Goal: Download file/media

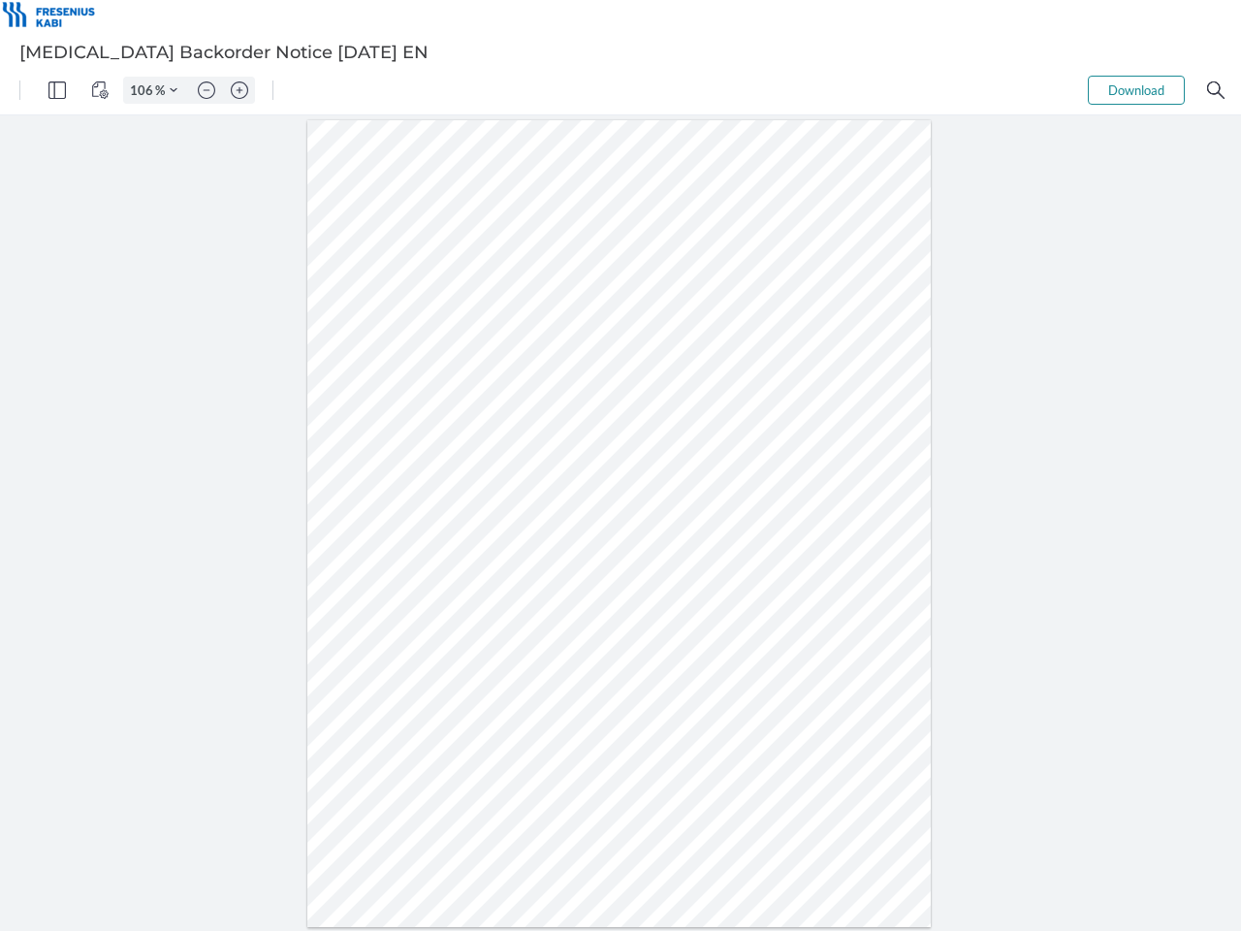
click at [57, 90] on img "Panel" at bounding box center [56, 89] width 17 height 17
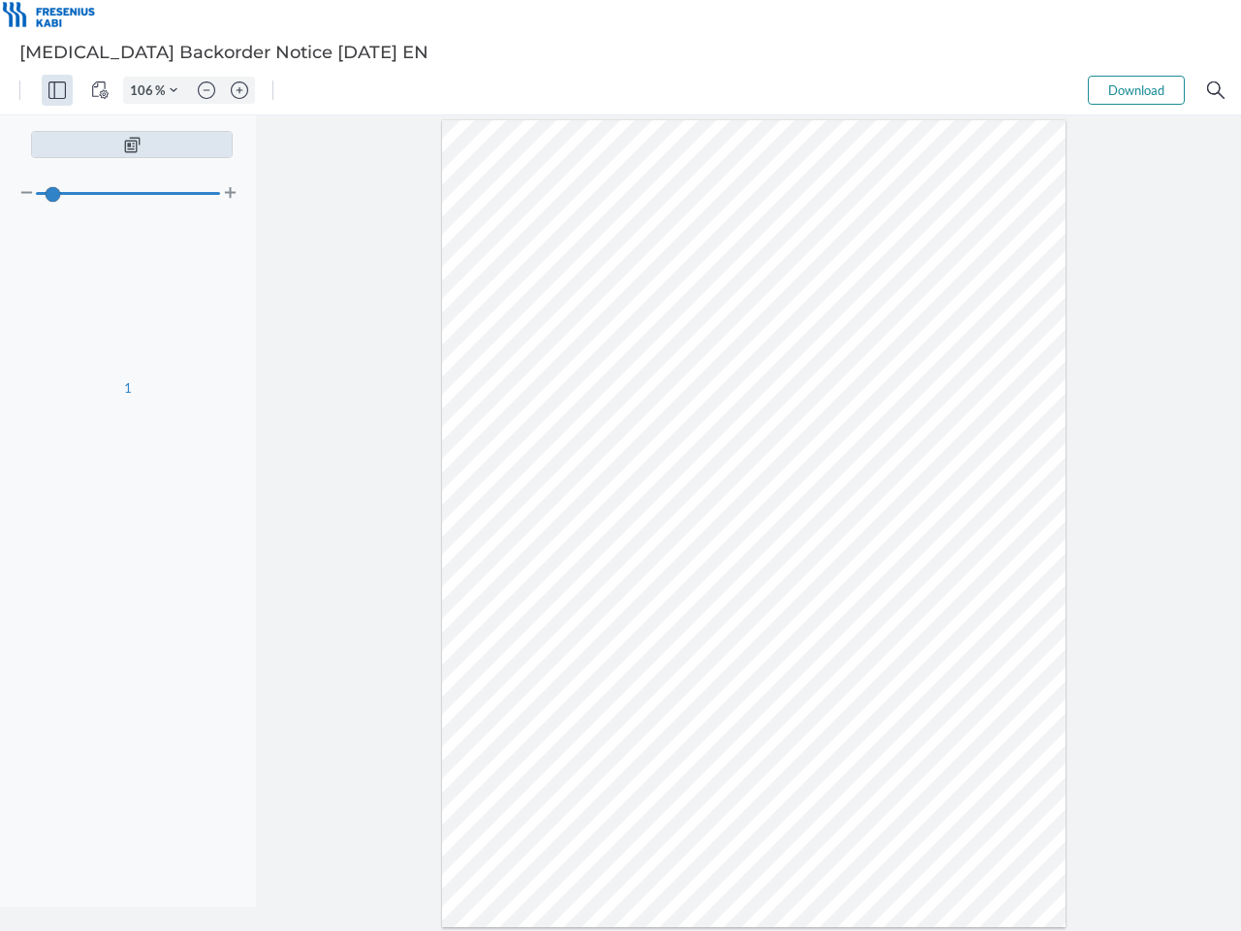
click at [100, 90] on img "View Controls" at bounding box center [99, 89] width 17 height 17
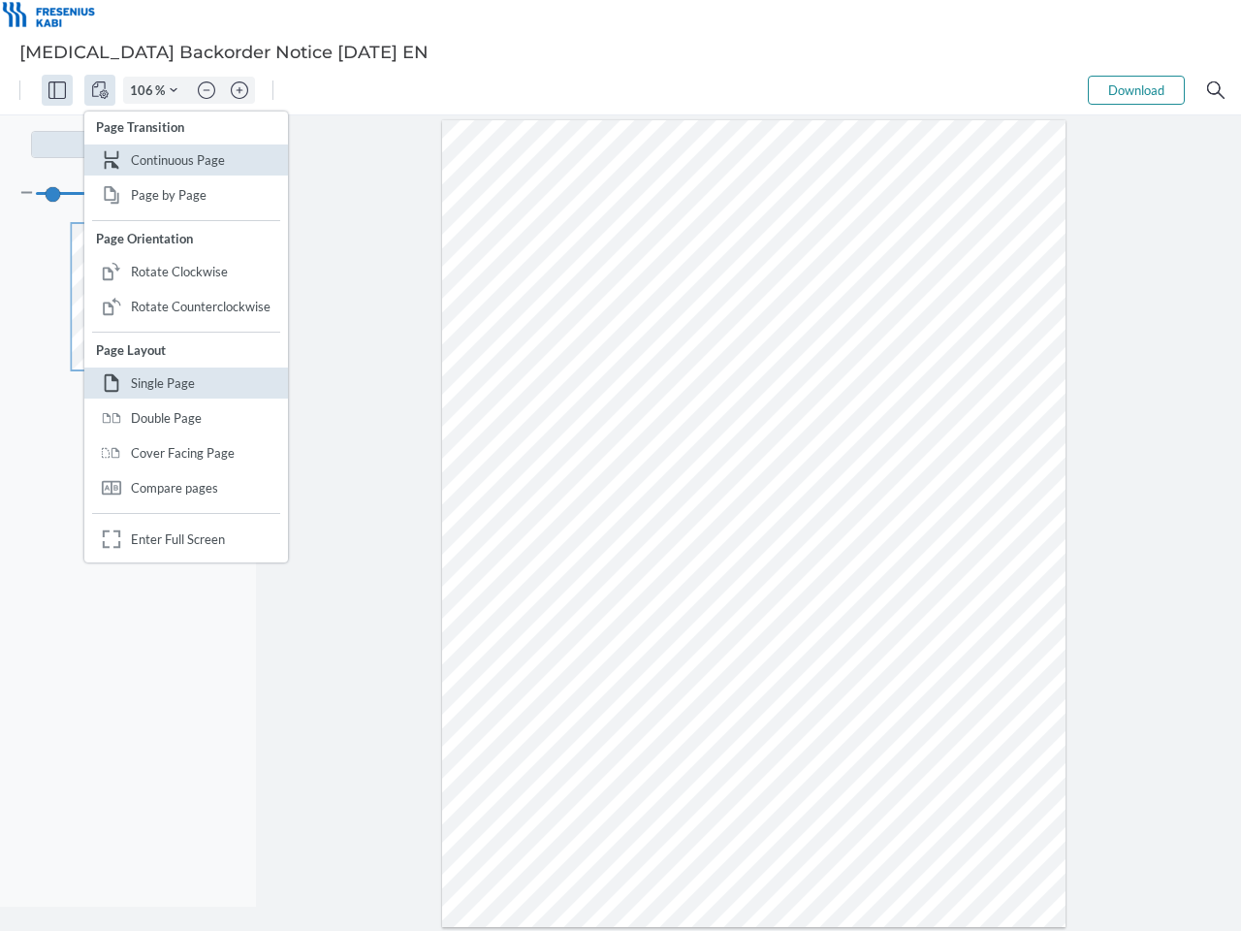
click at [144, 90] on input "106" at bounding box center [139, 89] width 31 height 17
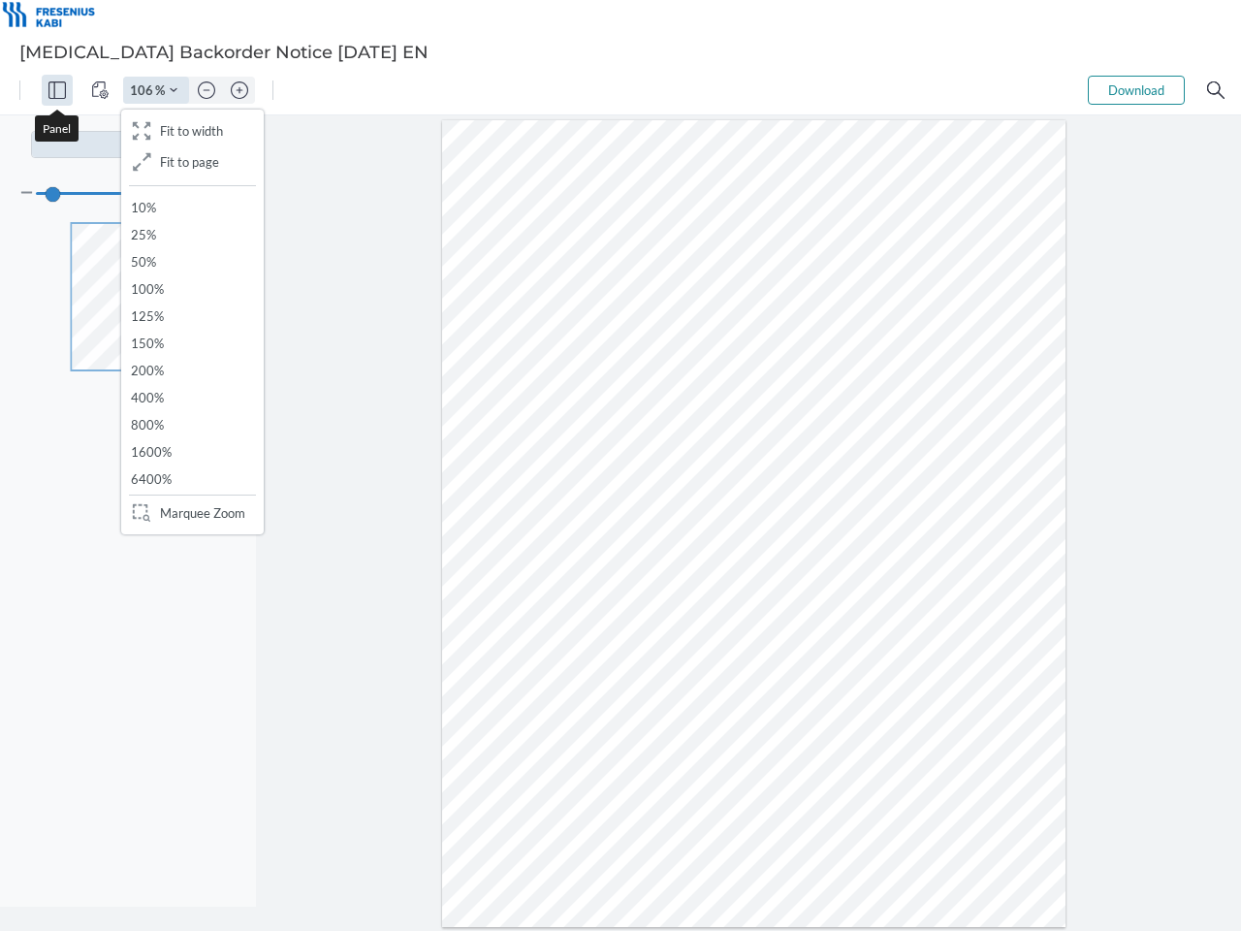
click at [174, 90] on img "Zoom Controls" at bounding box center [174, 90] width 8 height 8
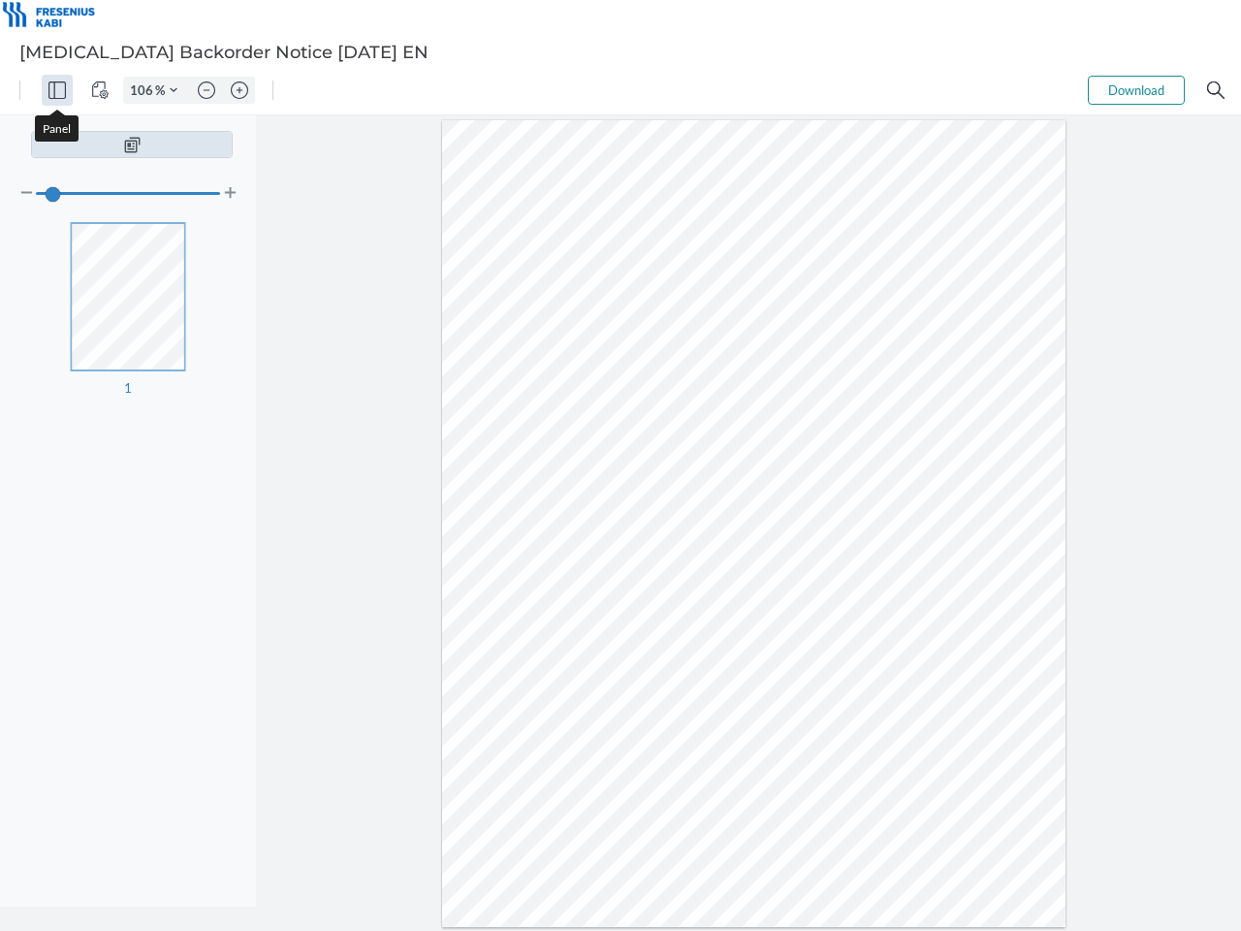
click at [207, 90] on img "Zoom out" at bounding box center [206, 89] width 17 height 17
click at [240, 90] on img "Zoom in" at bounding box center [239, 89] width 17 height 17
type input "106"
click at [1136, 90] on button "Download" at bounding box center [1136, 90] width 97 height 29
click at [1216, 90] on img "Search" at bounding box center [1215, 89] width 17 height 17
